Goal: Contribute content

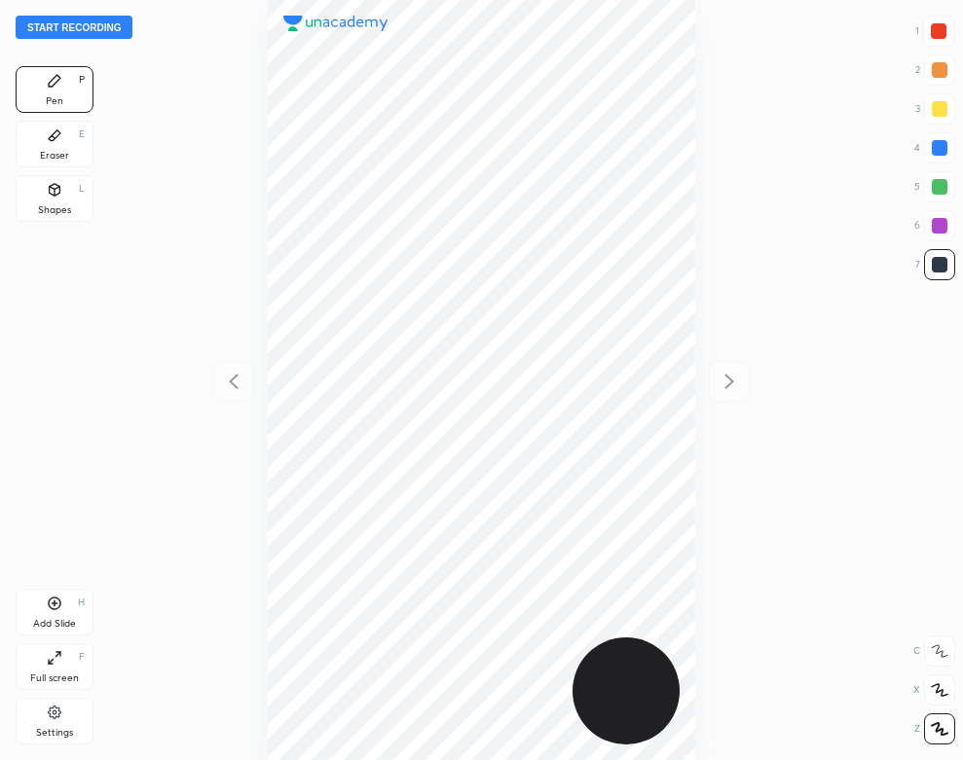
scroll to position [760, 651]
click at [101, 26] on button "Start recording" at bounding box center [74, 27] width 117 height 23
click at [49, 715] on icon at bounding box center [55, 713] width 16 height 18
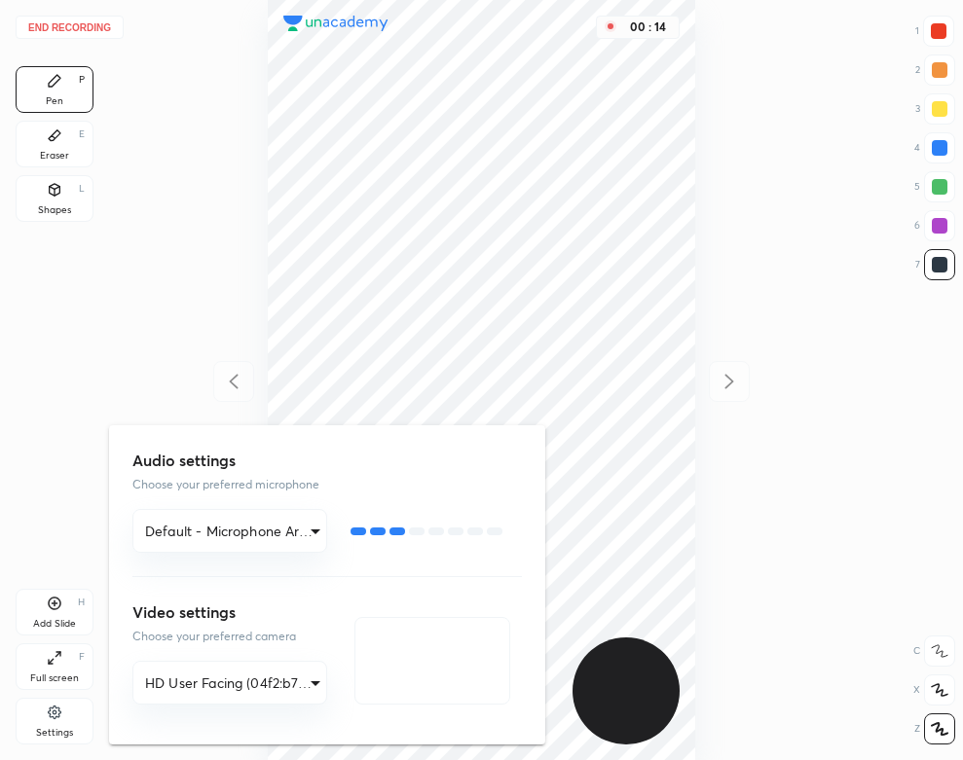
click at [155, 336] on div at bounding box center [481, 380] width 963 height 760
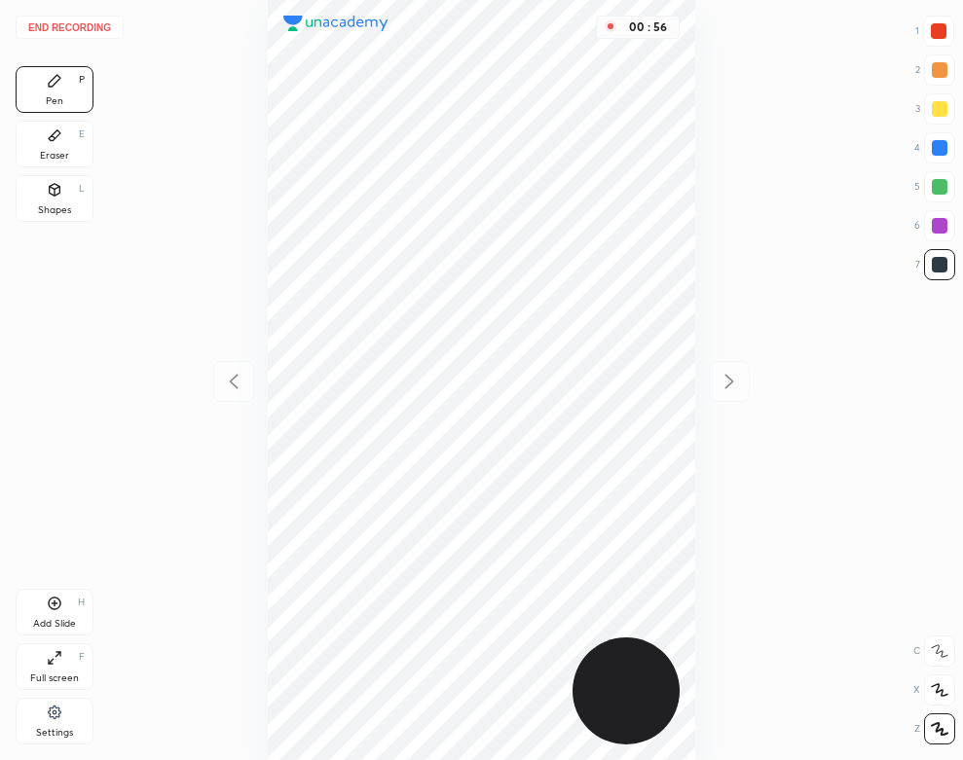
click at [35, 115] on div "Pen P Eraser E Shapes L" at bounding box center [55, 148] width 78 height 164
click at [51, 131] on icon at bounding box center [55, 136] width 16 height 16
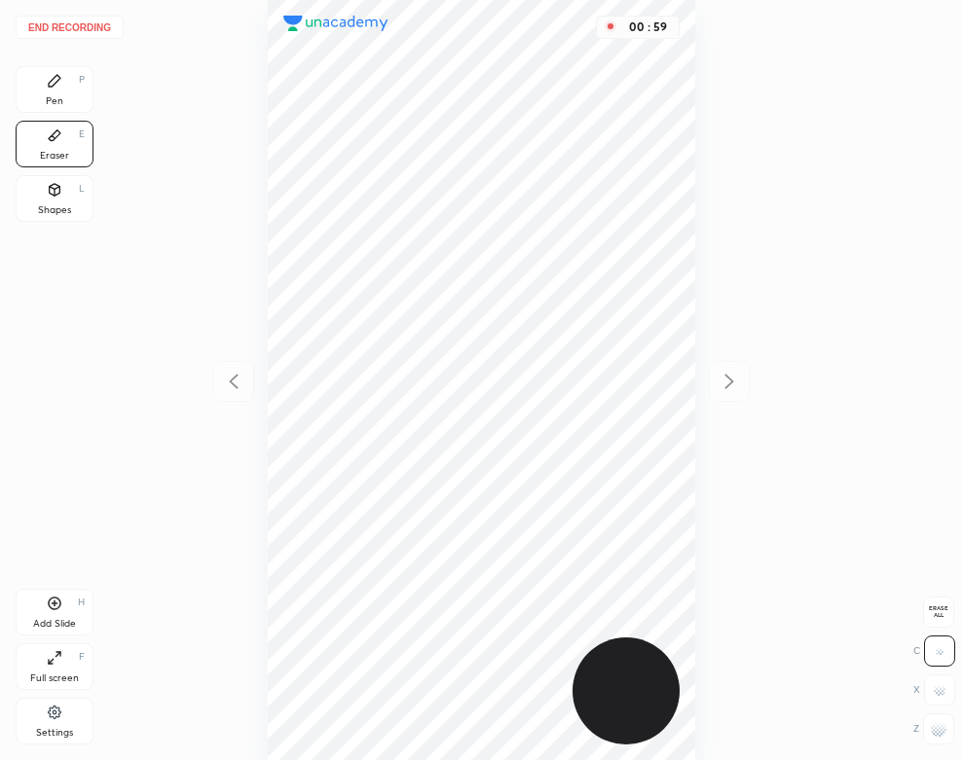
click at [78, 92] on div "Pen P" at bounding box center [55, 89] width 78 height 47
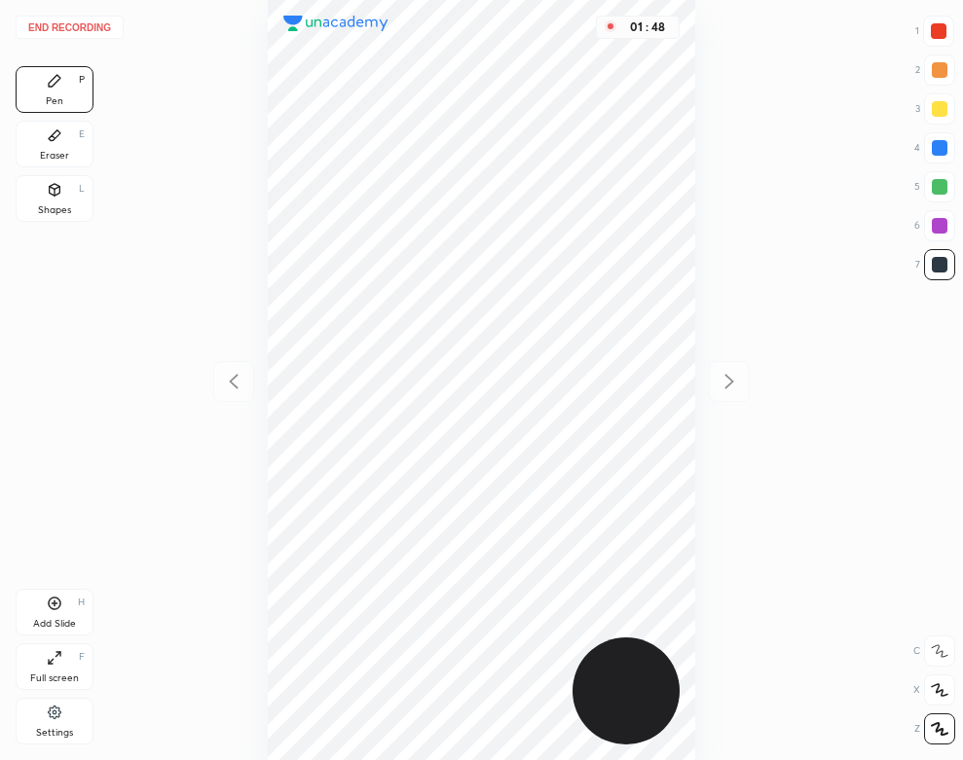
click at [70, 603] on div "Add Slide H" at bounding box center [55, 612] width 78 height 47
click at [233, 360] on div "02 : 09" at bounding box center [481, 380] width 651 height 760
click at [227, 375] on icon at bounding box center [233, 381] width 23 height 23
click at [721, 385] on icon at bounding box center [728, 381] width 23 height 23
click at [48, 619] on div "Add Slide" at bounding box center [54, 624] width 43 height 10
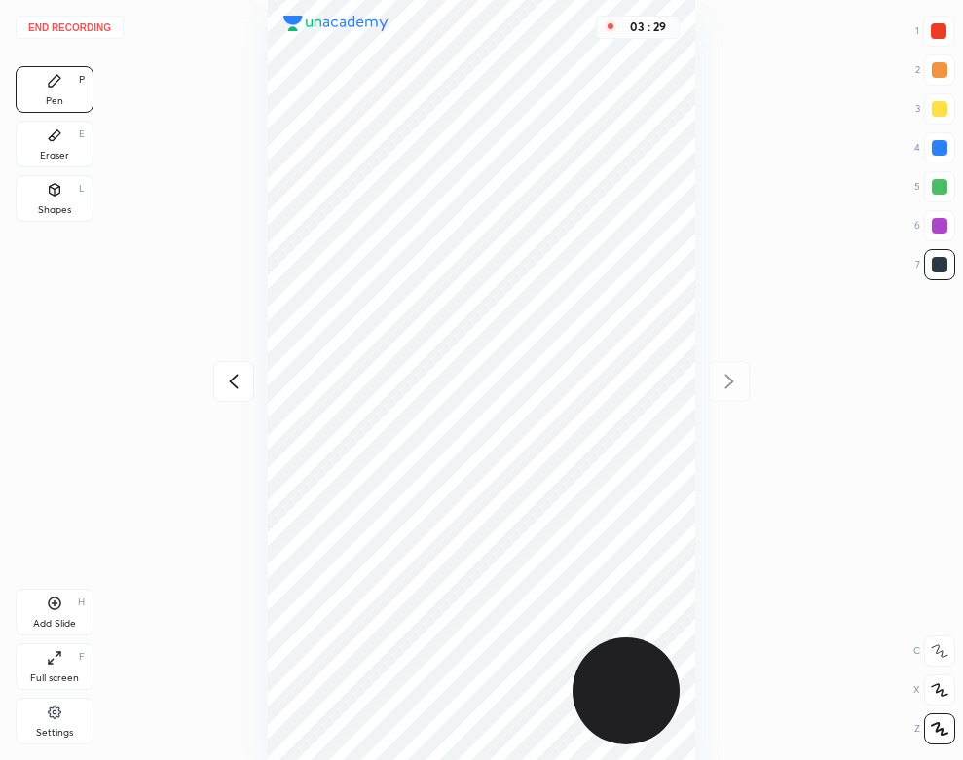
click at [75, 17] on button "End recording" at bounding box center [70, 27] width 108 height 23
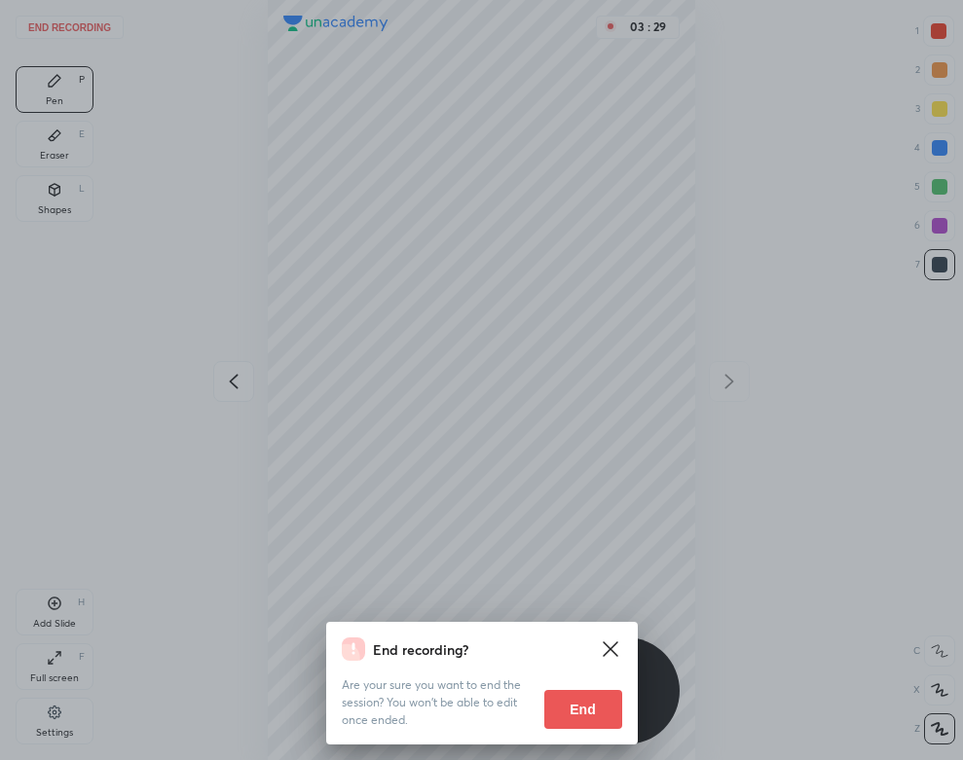
click at [576, 707] on button "End" at bounding box center [583, 709] width 78 height 39
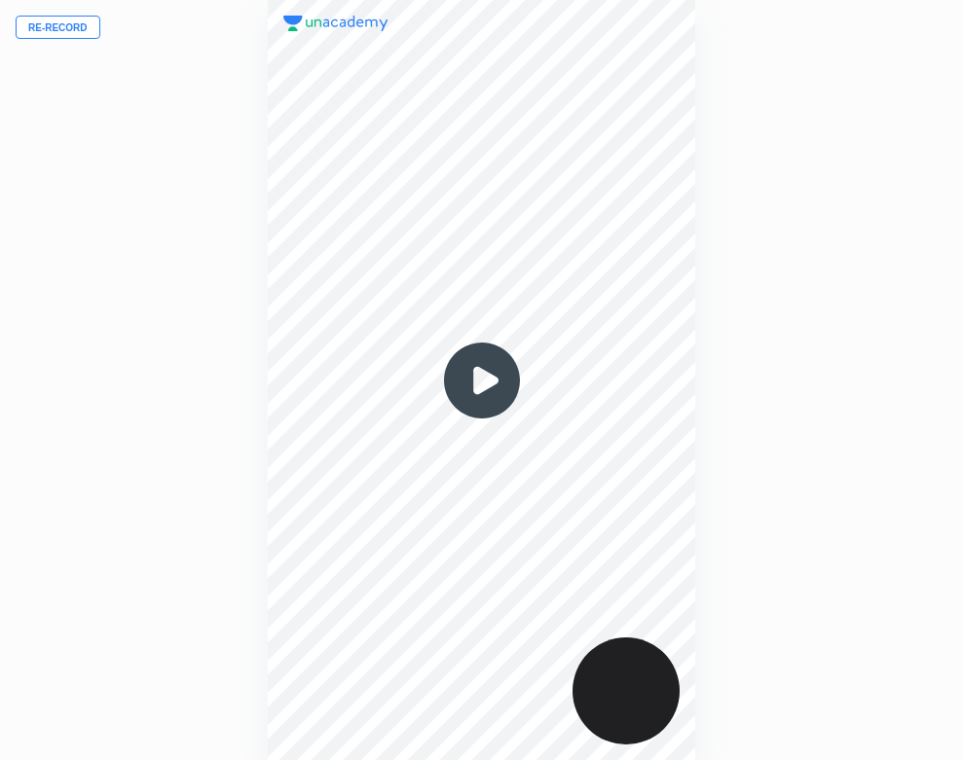
click at [477, 370] on img at bounding box center [481, 380] width 93 height 93
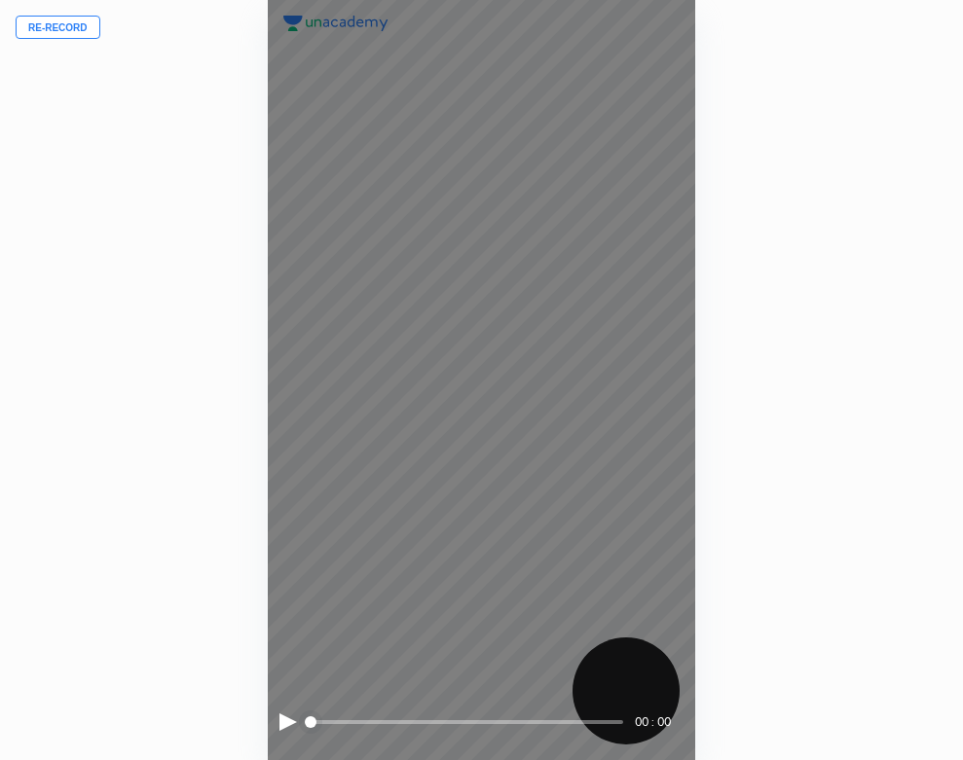
click at [286, 722] on div at bounding box center [288, 723] width 18 height 18
